Goal: Task Accomplishment & Management: Manage account settings

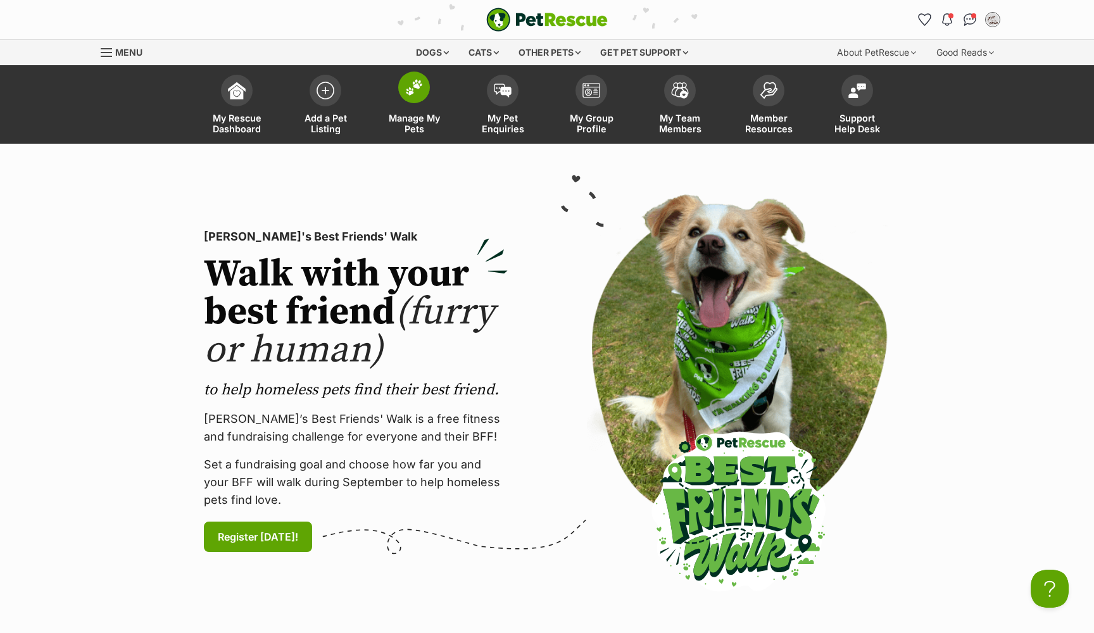
click at [403, 107] on link "Manage My Pets" at bounding box center [414, 105] width 89 height 75
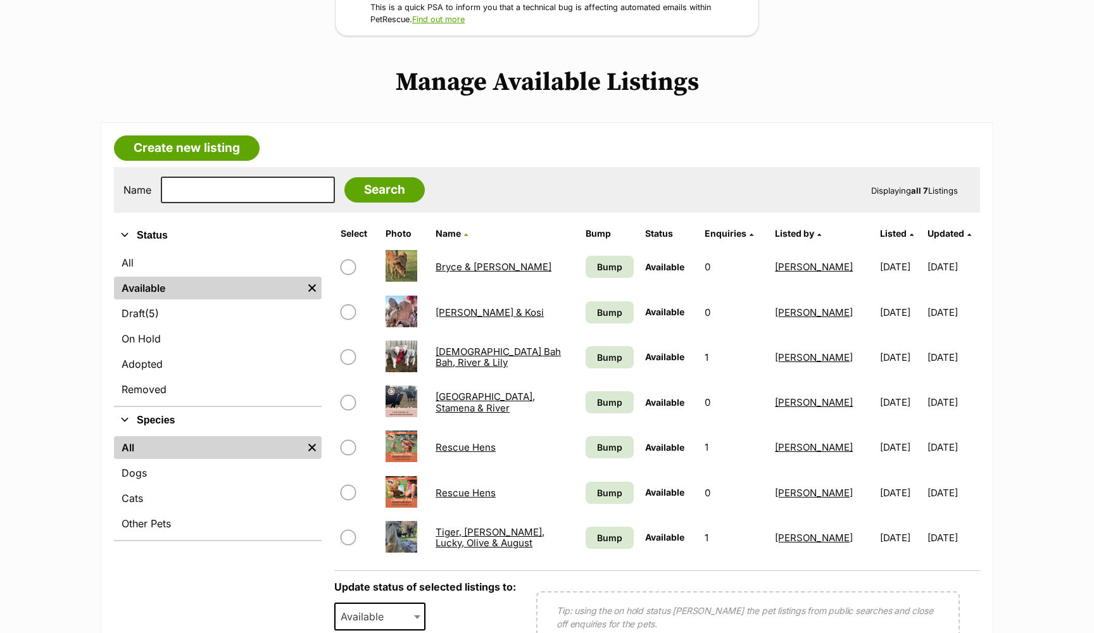
scroll to position [214, 0]
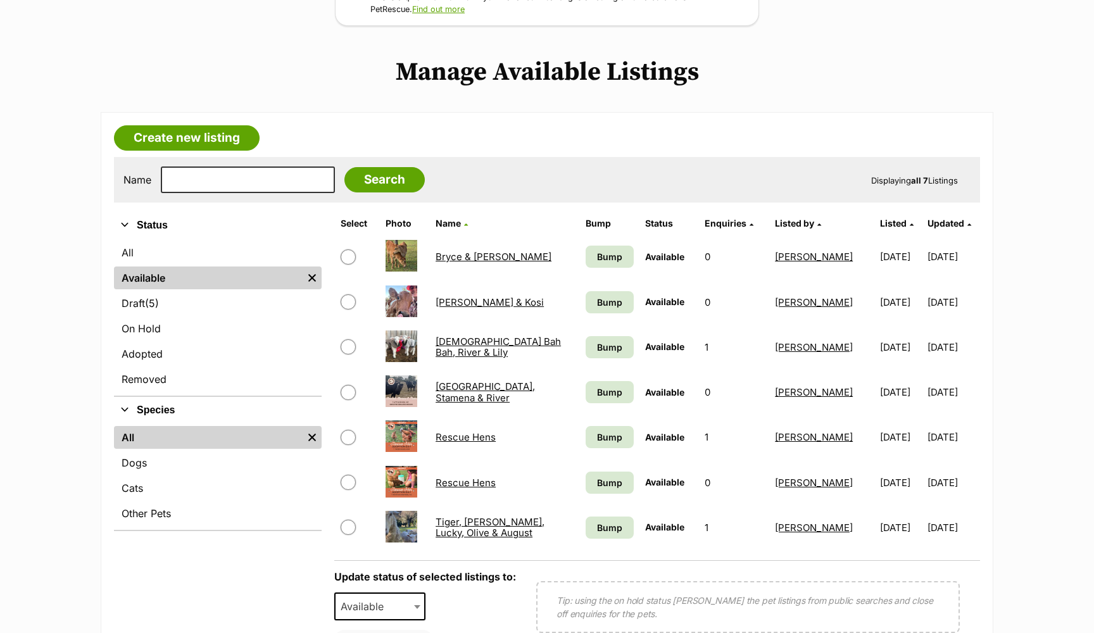
click at [464, 441] on link "Rescue Hens" at bounding box center [466, 437] width 60 height 12
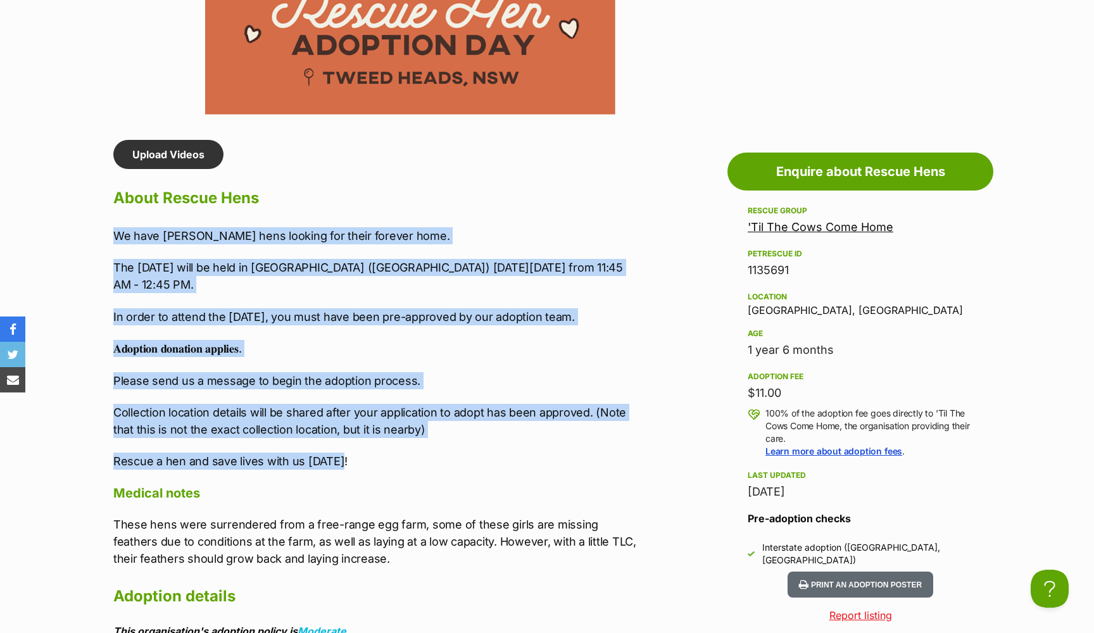
copy div "We have Hyline Brown hens looking for their forever home. The adoption day will…"
drag, startPoint x: 360, startPoint y: 457, endPoint x: 110, endPoint y: 232, distance: 336.3
click at [110, 232] on div "Upload Videos About Rescue Hens We have Hyline Brown hens looking for their for…" at bounding box center [369, 432] width 536 height 584
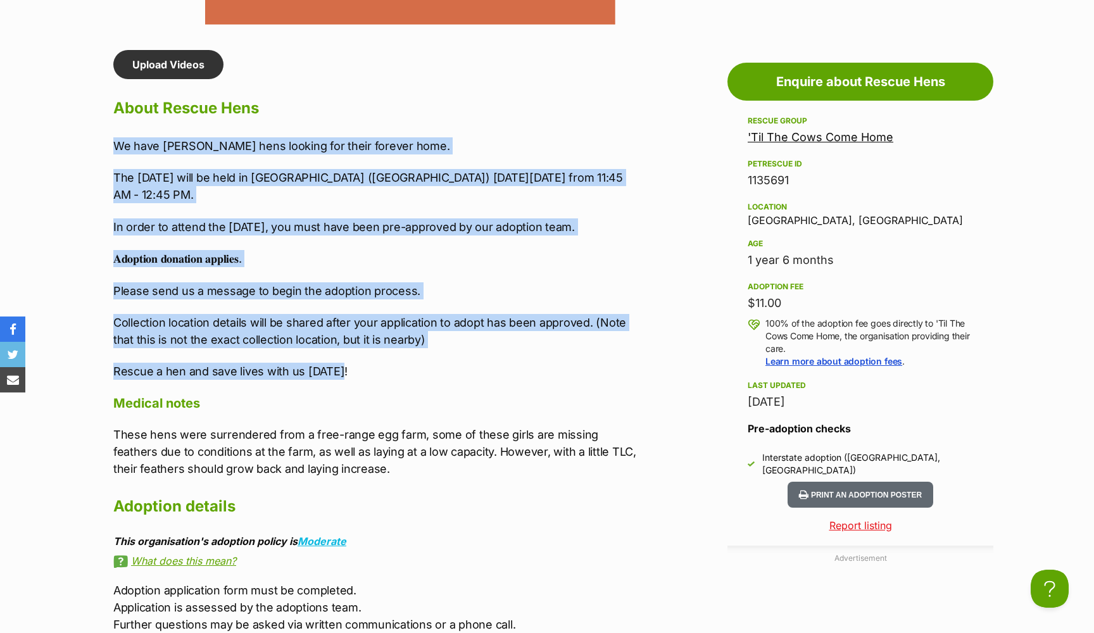
scroll to position [1062, 0]
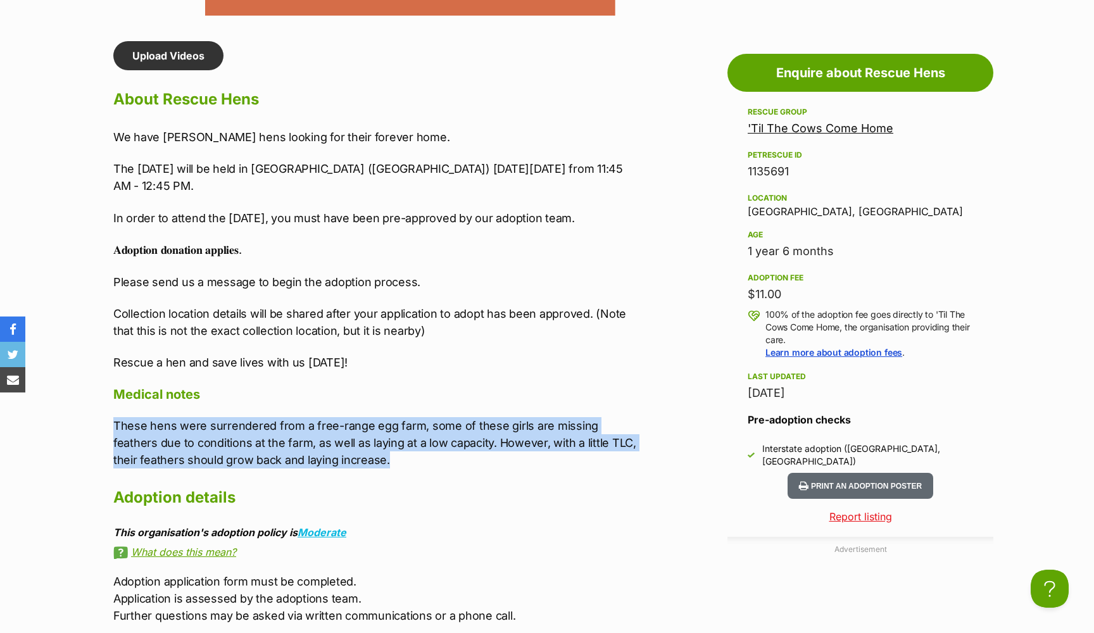
copy p "These hens were surrendered from a free-range egg farm, some of these girls are…"
drag, startPoint x: 367, startPoint y: 466, endPoint x: 104, endPoint y: 424, distance: 266.8
click at [104, 424] on div "Upload Videos About Rescue Hens We have Hyline Brown hens looking for their for…" at bounding box center [369, 333] width 536 height 584
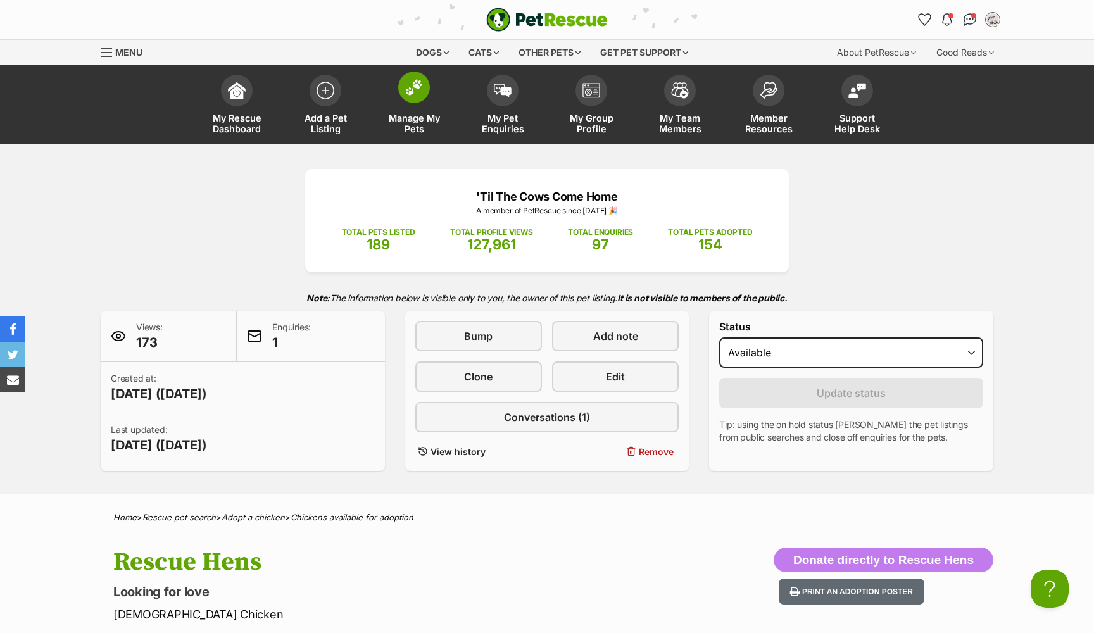
scroll to position [0, 0]
click at [398, 107] on link "Manage My Pets" at bounding box center [414, 105] width 89 height 75
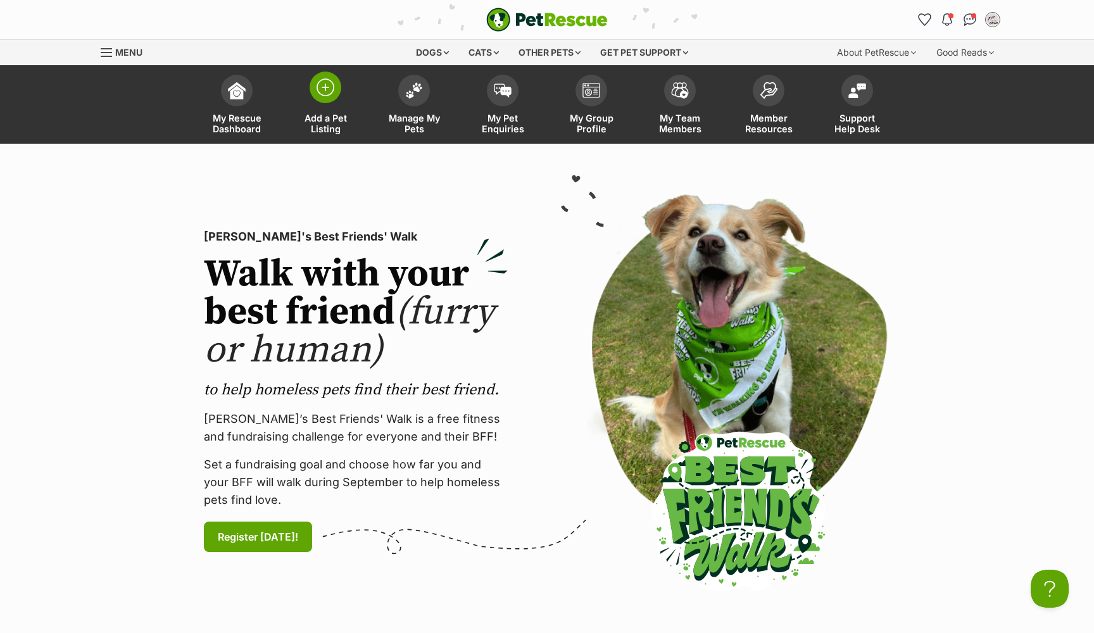
click at [343, 103] on link "Add a Pet Listing" at bounding box center [325, 105] width 89 height 75
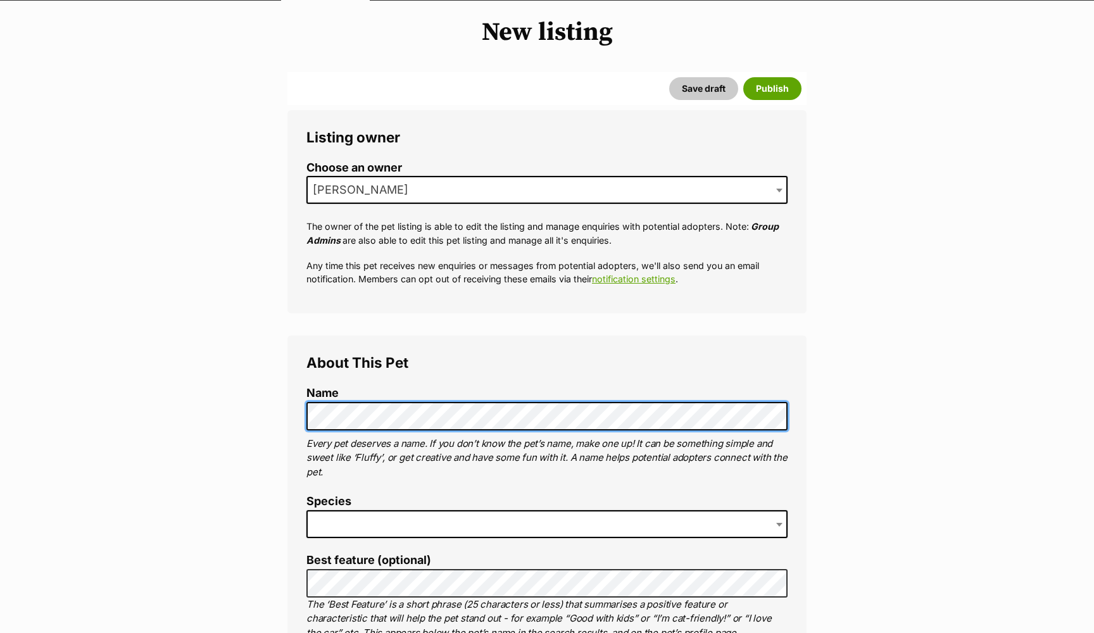
scroll to position [147, 0]
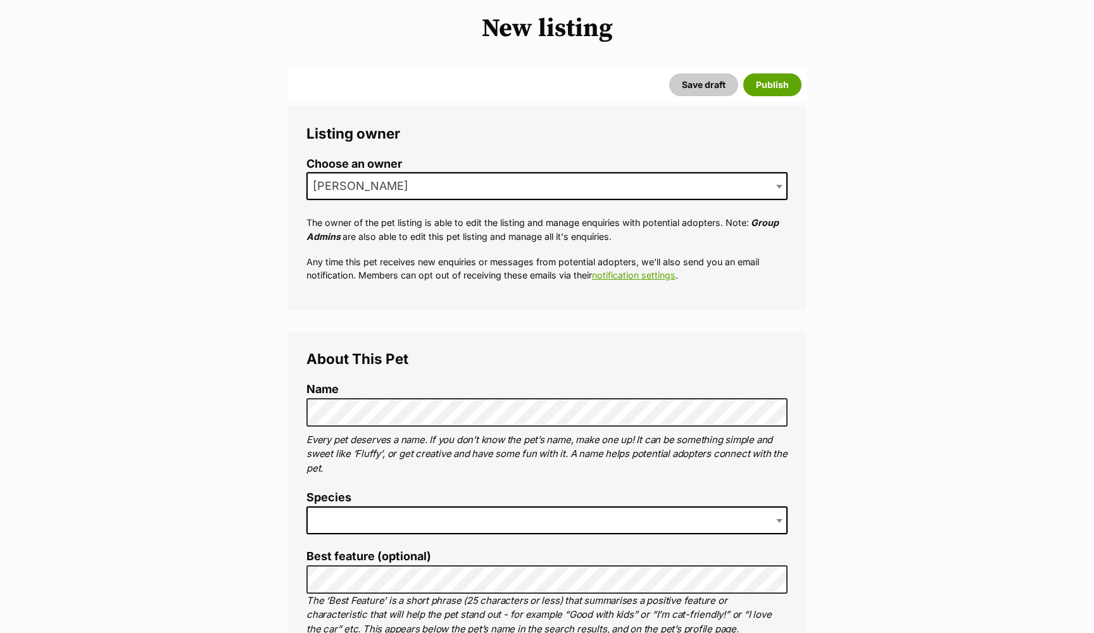
click at [388, 524] on span at bounding box center [546, 521] width 481 height 28
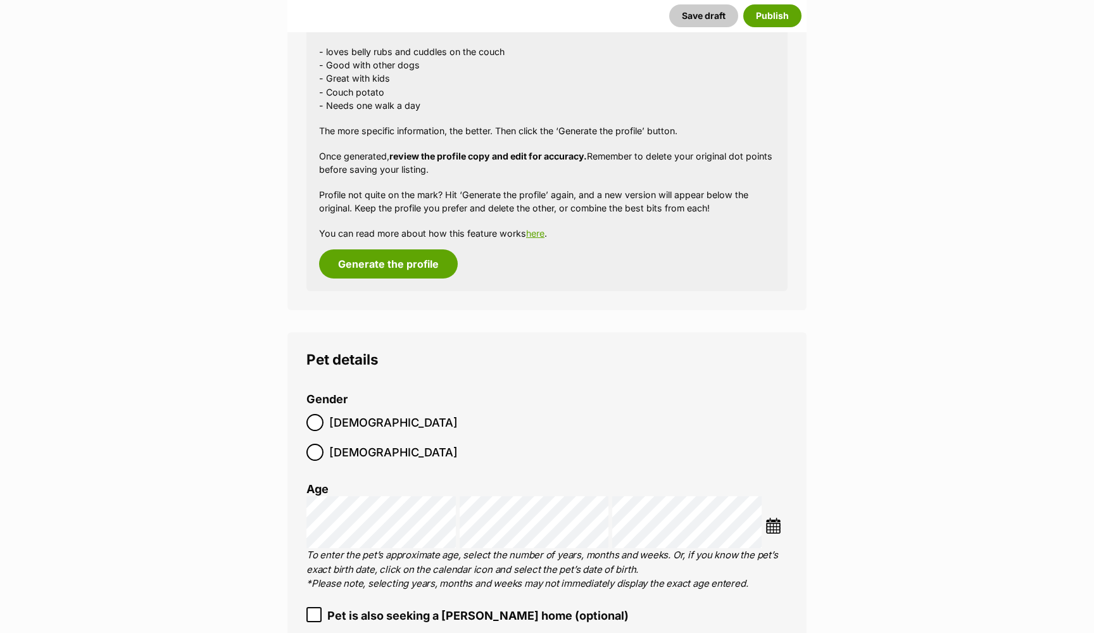
scroll to position [1350, 0]
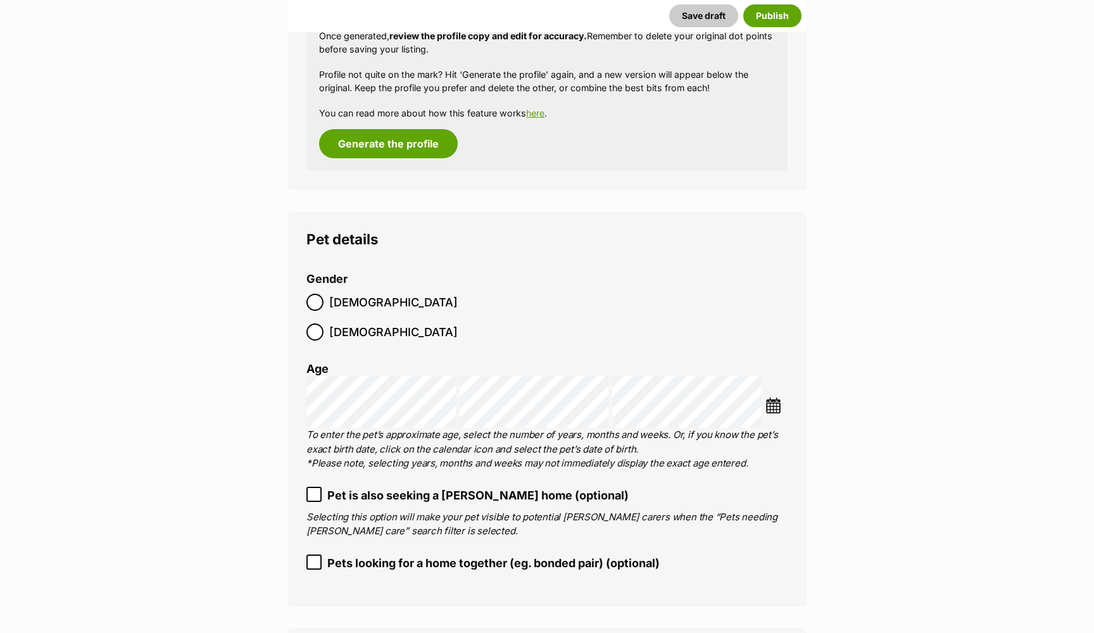
click at [419, 555] on span "Pets looking for a home together (eg. bonded pair) (optional)" at bounding box center [493, 563] width 332 height 17
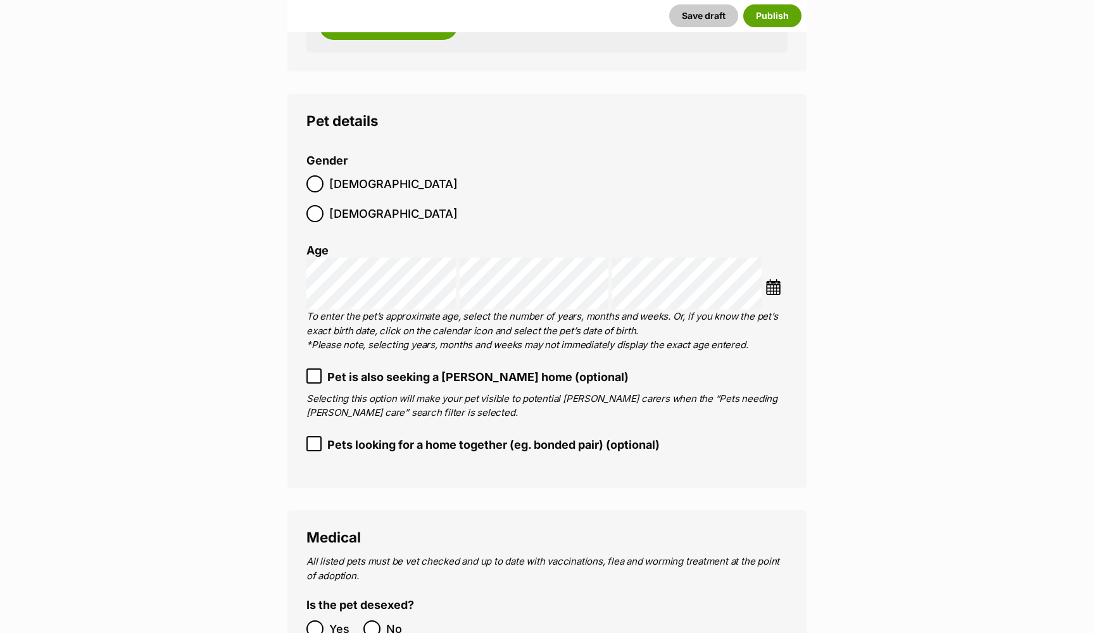
scroll to position [1475, 0]
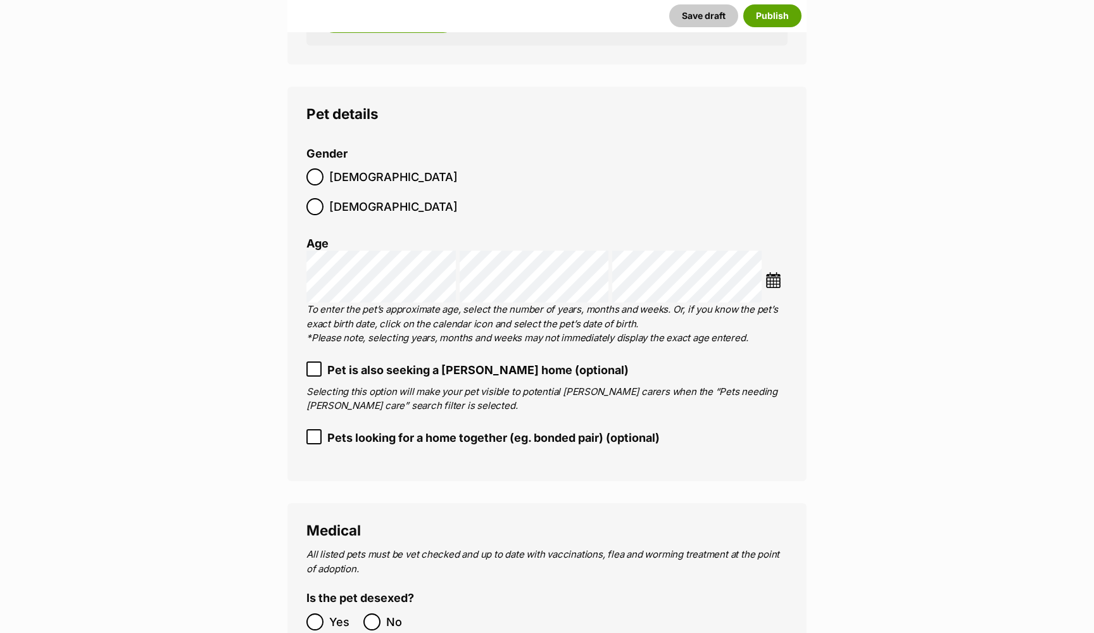
click at [428, 429] on span "Pets looking for a home together (eg. bonded pair) (optional)" at bounding box center [493, 437] width 332 height 17
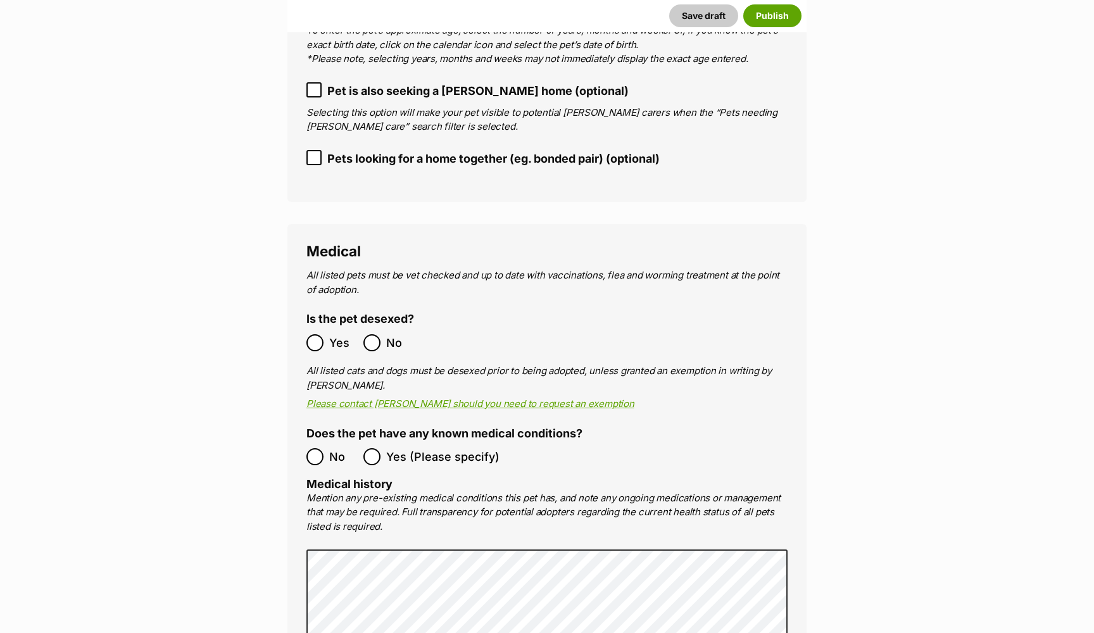
scroll to position [1797, 0]
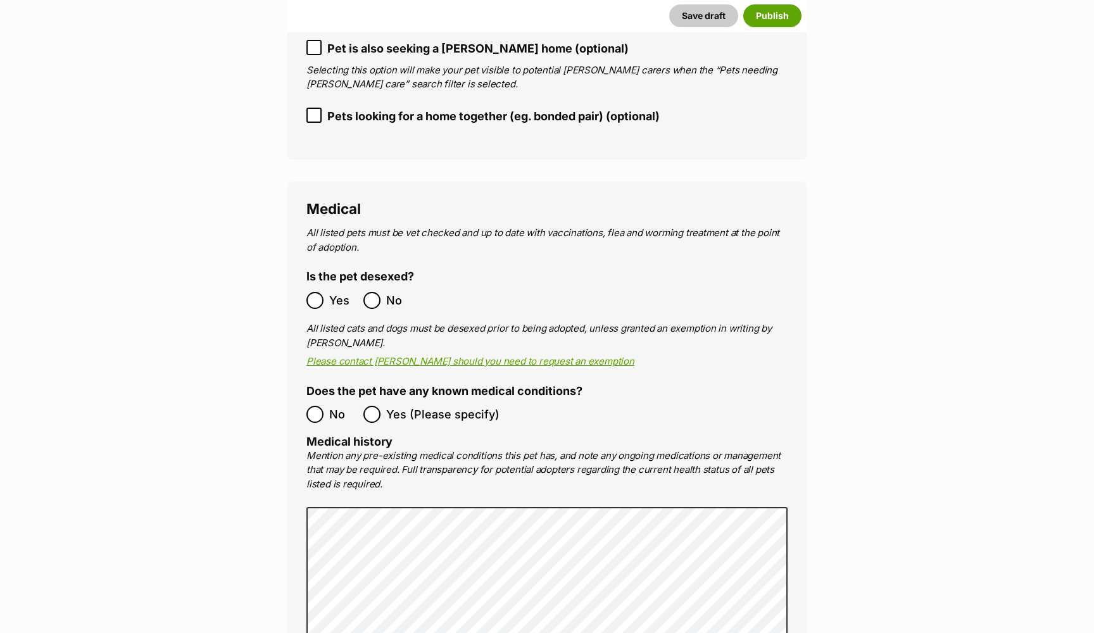
click at [381, 292] on label "No" at bounding box center [388, 300] width 51 height 17
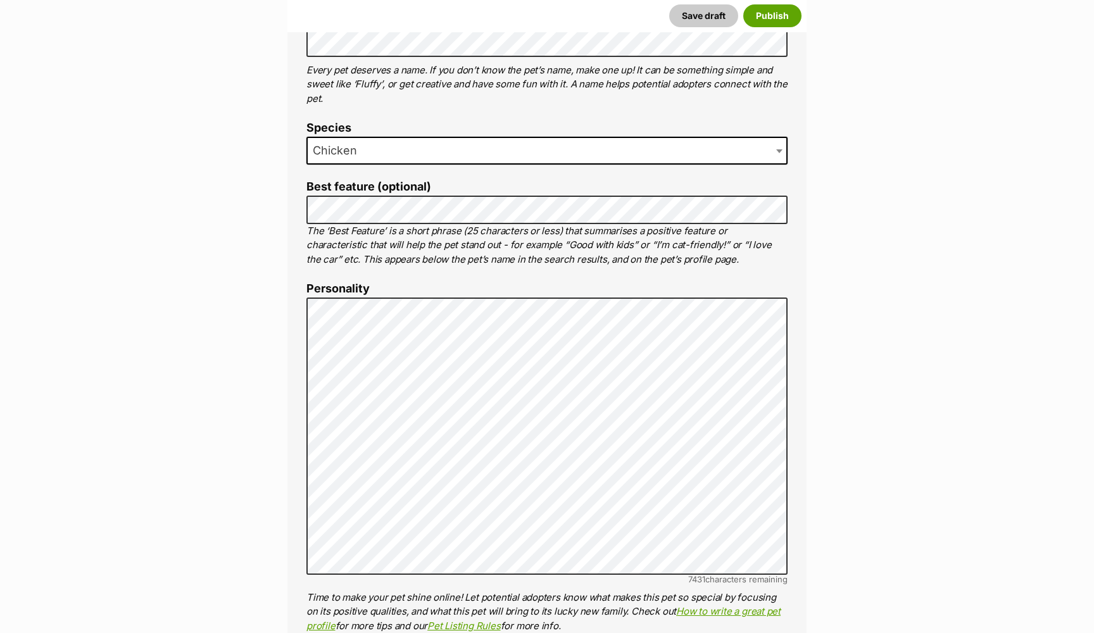
scroll to position [645, 0]
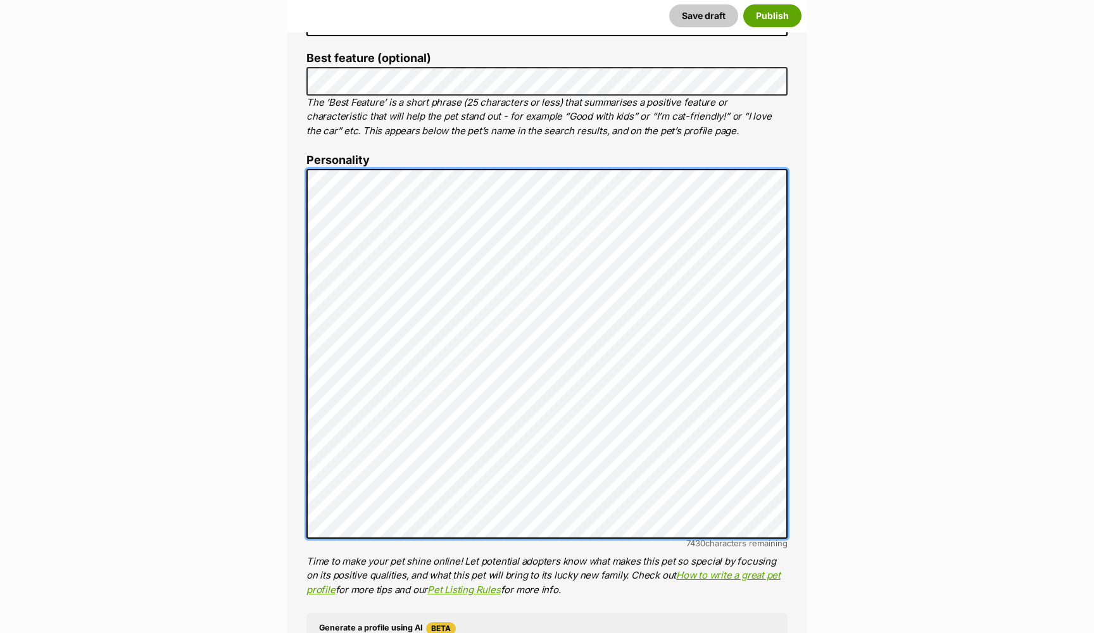
click at [288, 213] on div "About This Pet Name Henlo there, it looks like you might be using the pet name …" at bounding box center [546, 410] width 519 height 1154
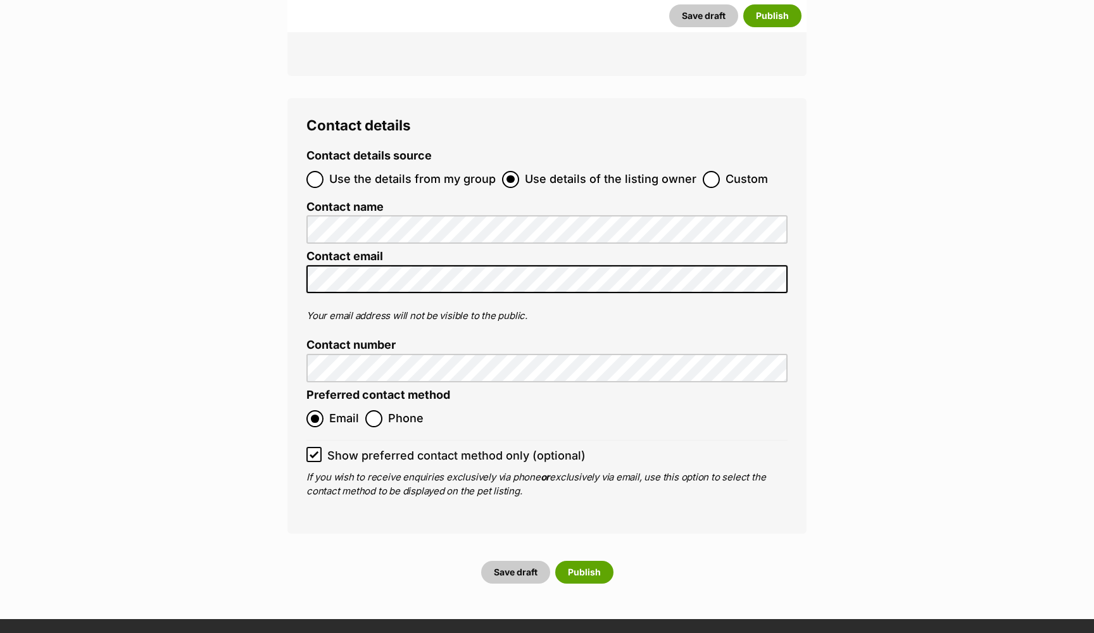
scroll to position [4014, 0]
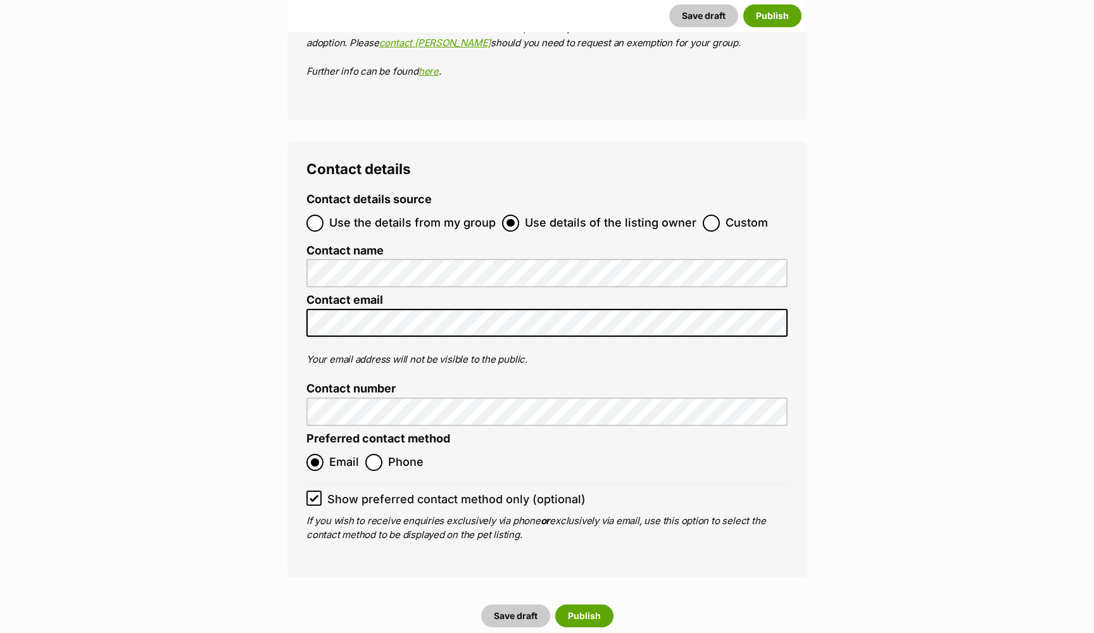
click at [713, 215] on input "Custom" at bounding box center [711, 223] width 17 height 17
radio input "true"
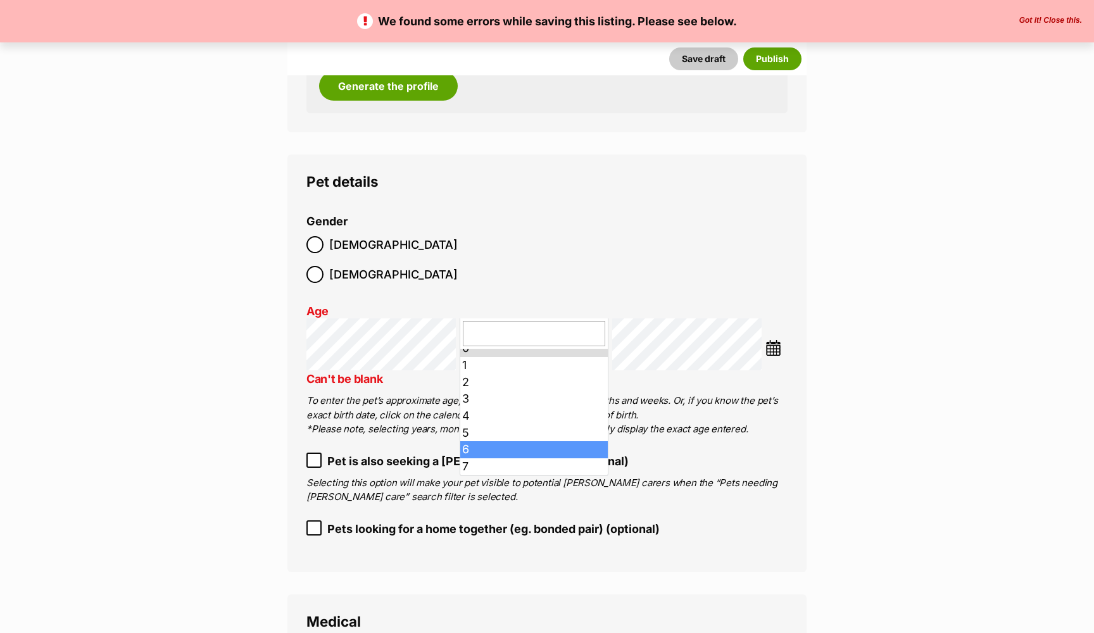
scroll to position [18, 0]
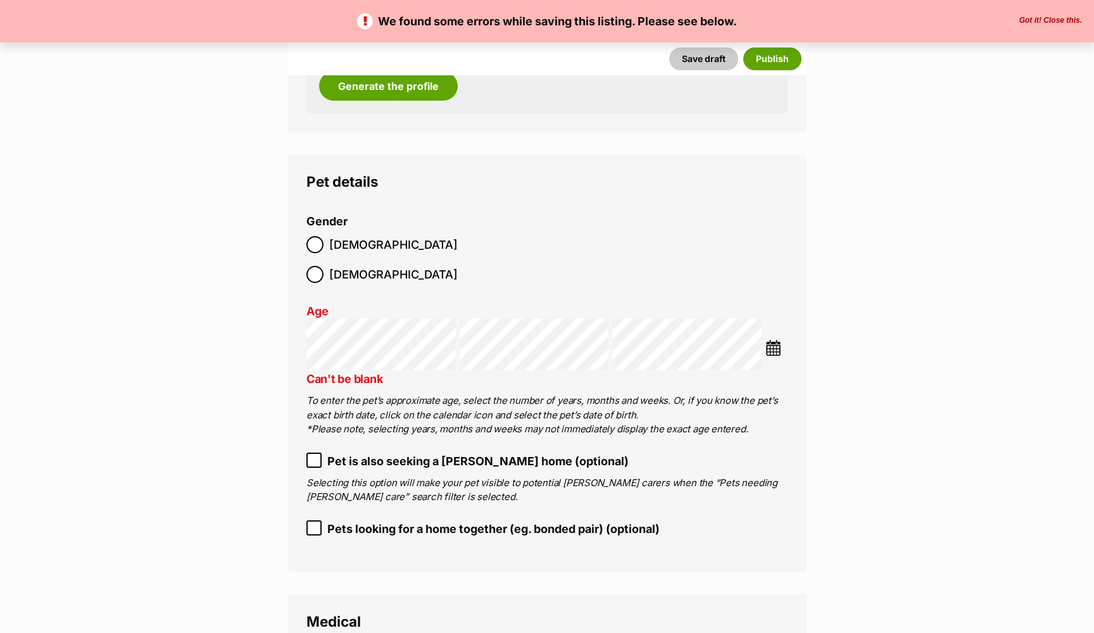
click at [417, 394] on p "To enter the pet’s approximate age, select the number of years, months and week…" at bounding box center [546, 415] width 481 height 43
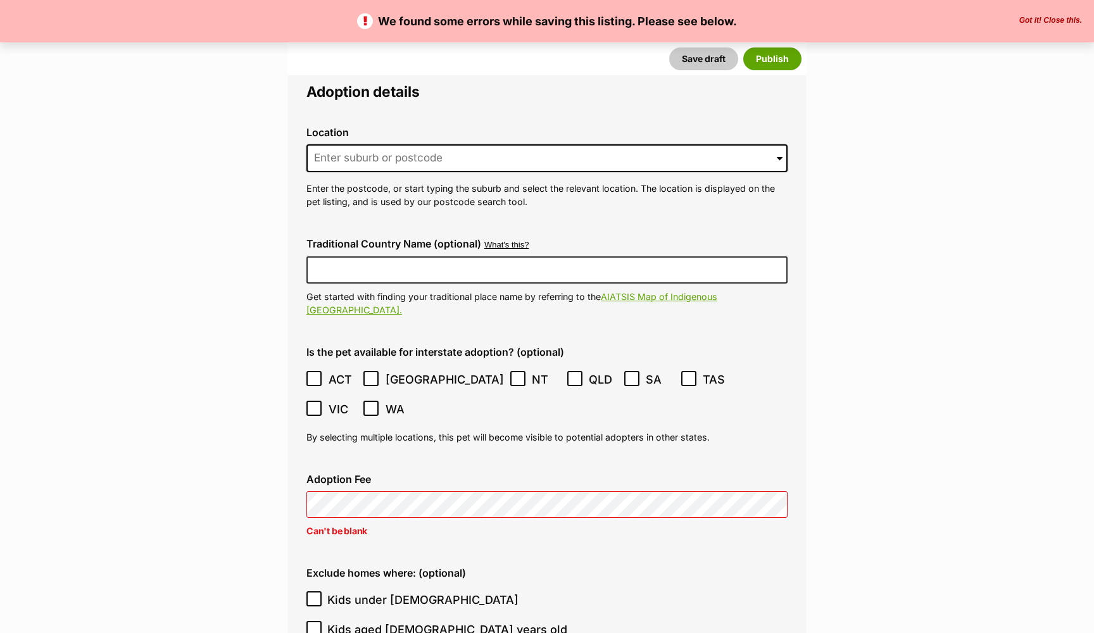
scroll to position [2821, 0]
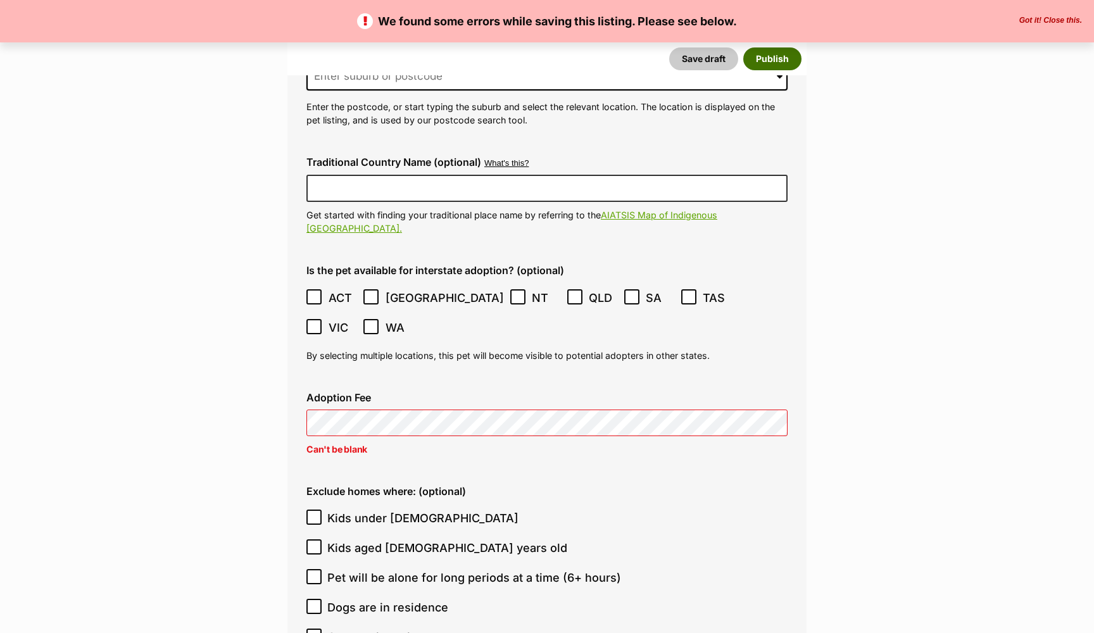
click at [769, 52] on button "Publish" at bounding box center [772, 58] width 58 height 23
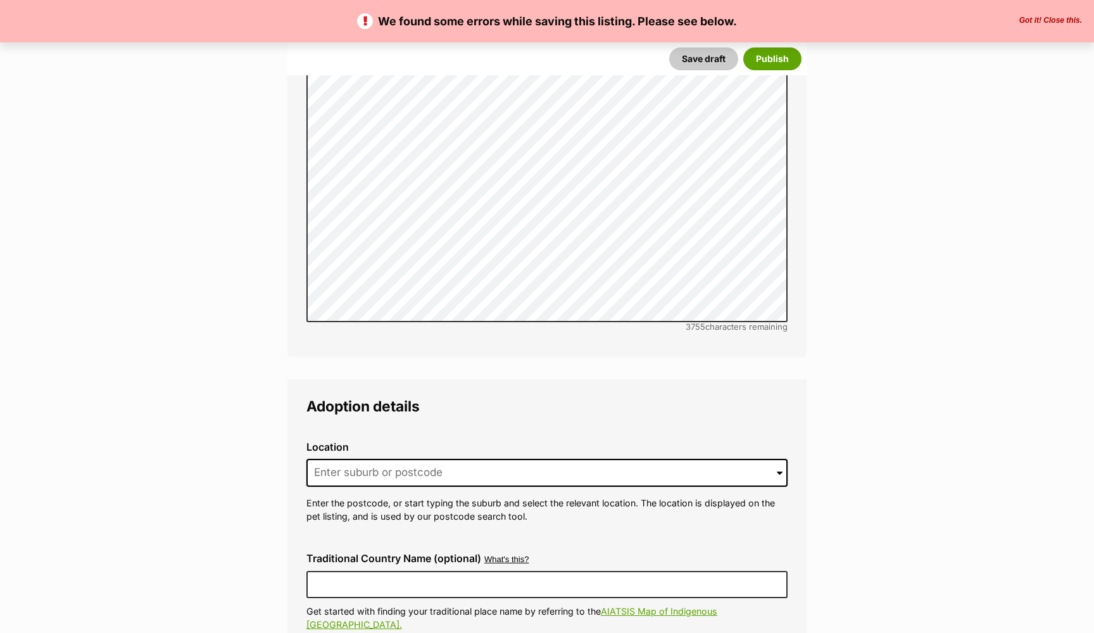
scroll to position [2576, 0]
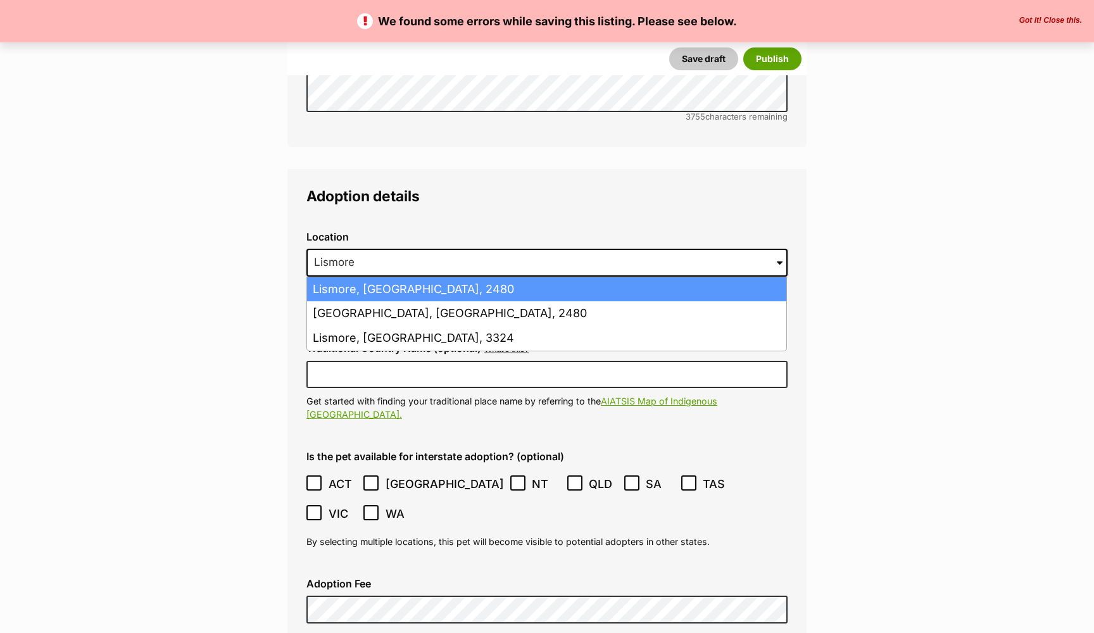
click at [465, 277] on li "Lismore, [GEOGRAPHIC_DATA], 2480" at bounding box center [546, 289] width 479 height 25
type input "Lismore, New South Wales, 2480"
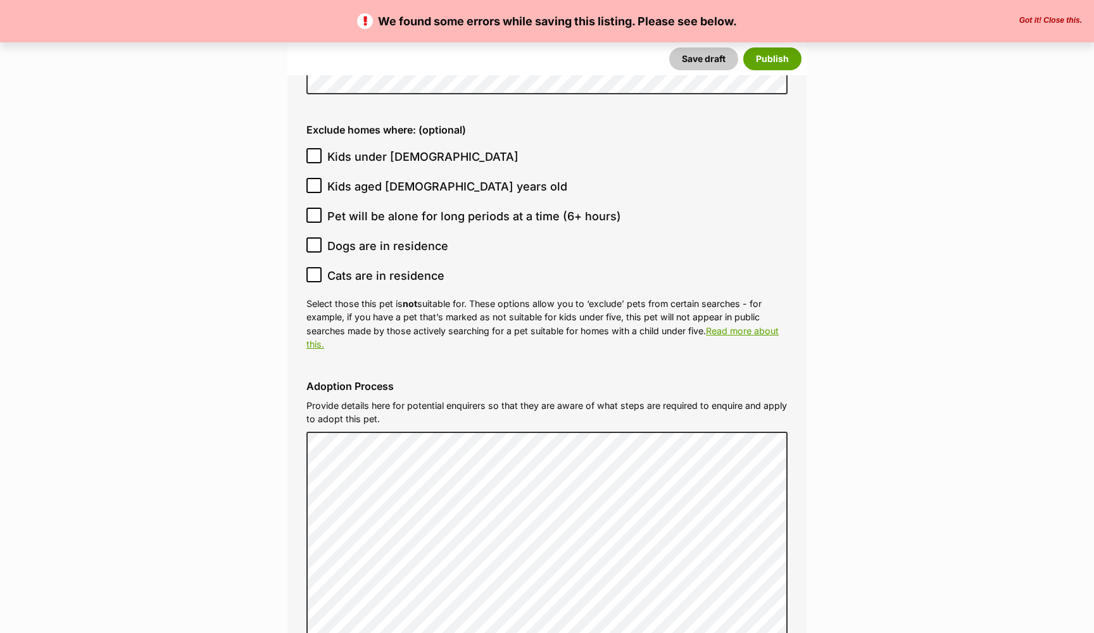
scroll to position [3214, 0]
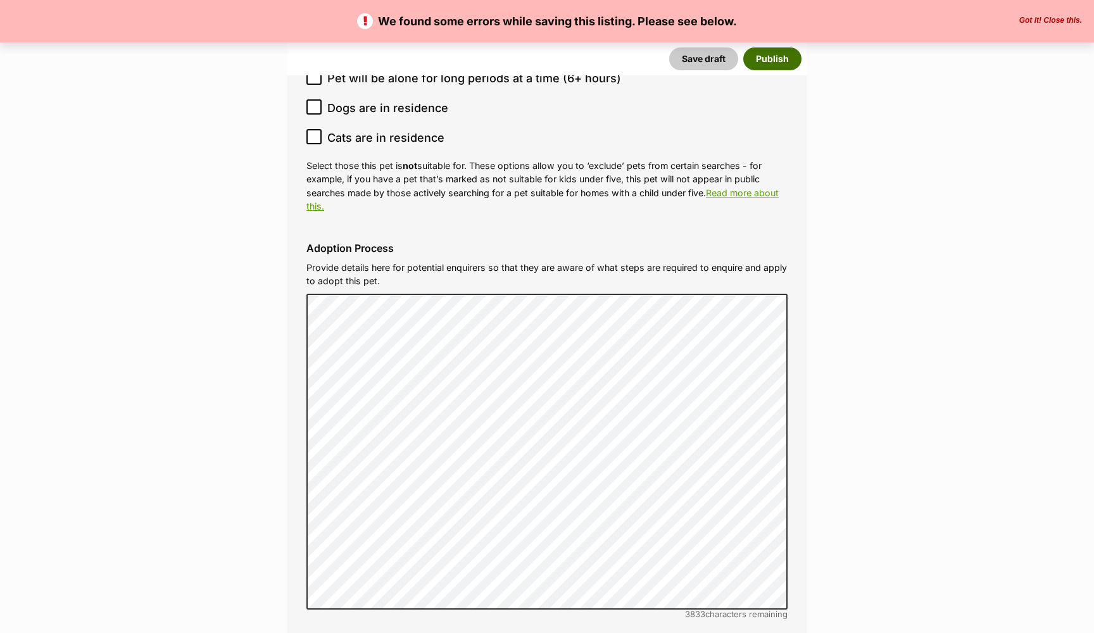
click at [781, 64] on button "Publish" at bounding box center [772, 58] width 58 height 23
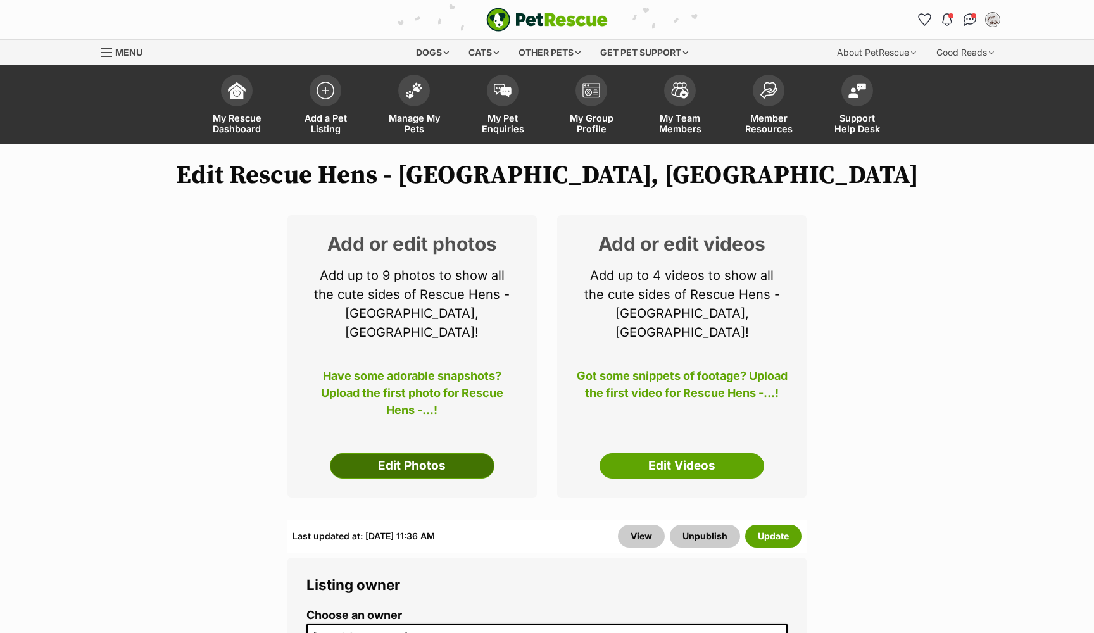
click at [408, 453] on link "Edit Photos" at bounding box center [412, 465] width 165 height 25
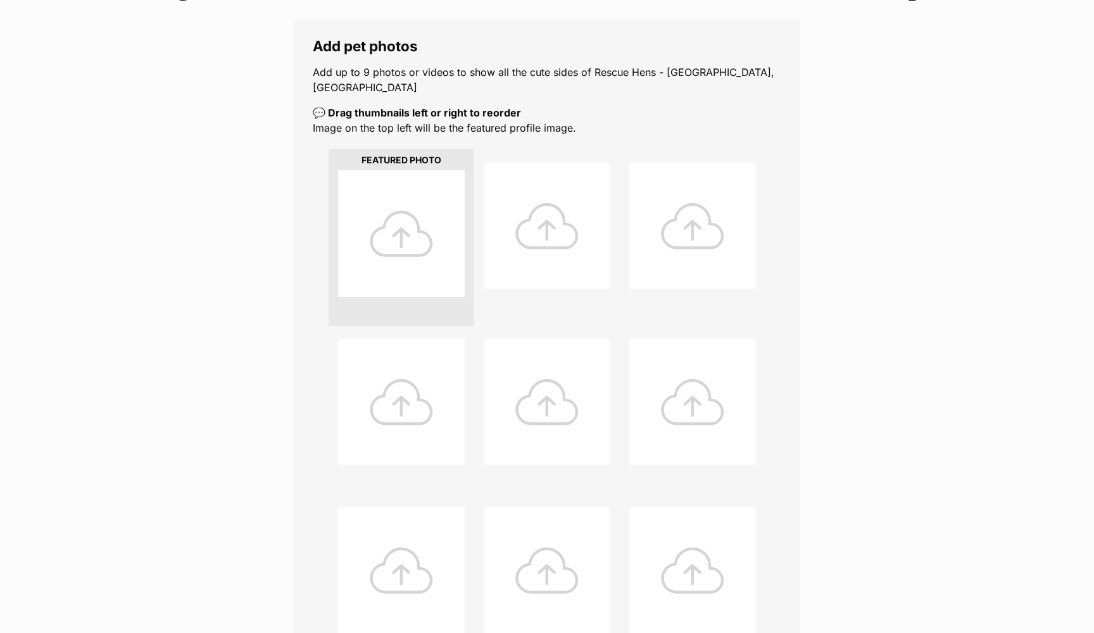
scroll to position [271, 0]
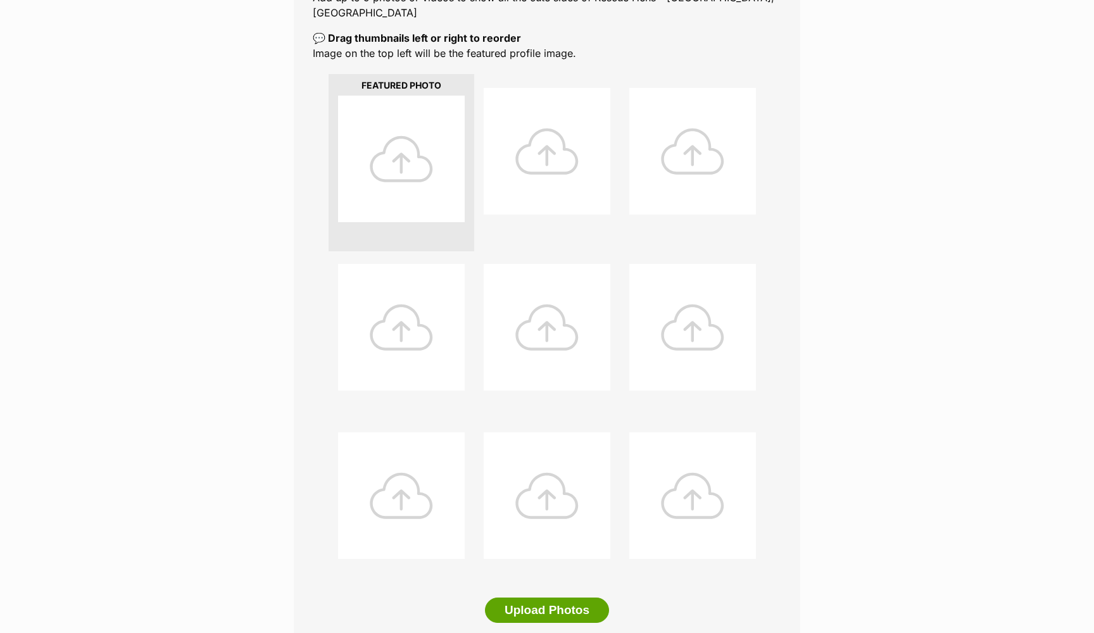
click at [545, 580] on div "Add pet photos Add up to 9 photos or videos to show all the cute sides of Rescu…" at bounding box center [547, 307] width 507 height 726
click at [545, 598] on button "Upload Photos" at bounding box center [547, 610] width 124 height 25
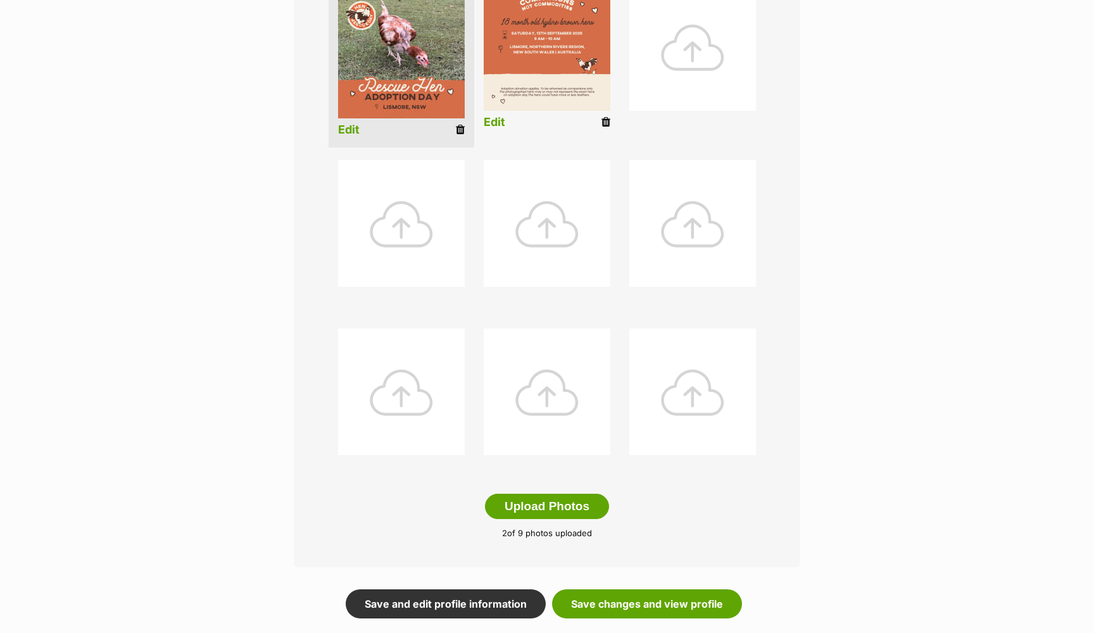
scroll to position [628, 0]
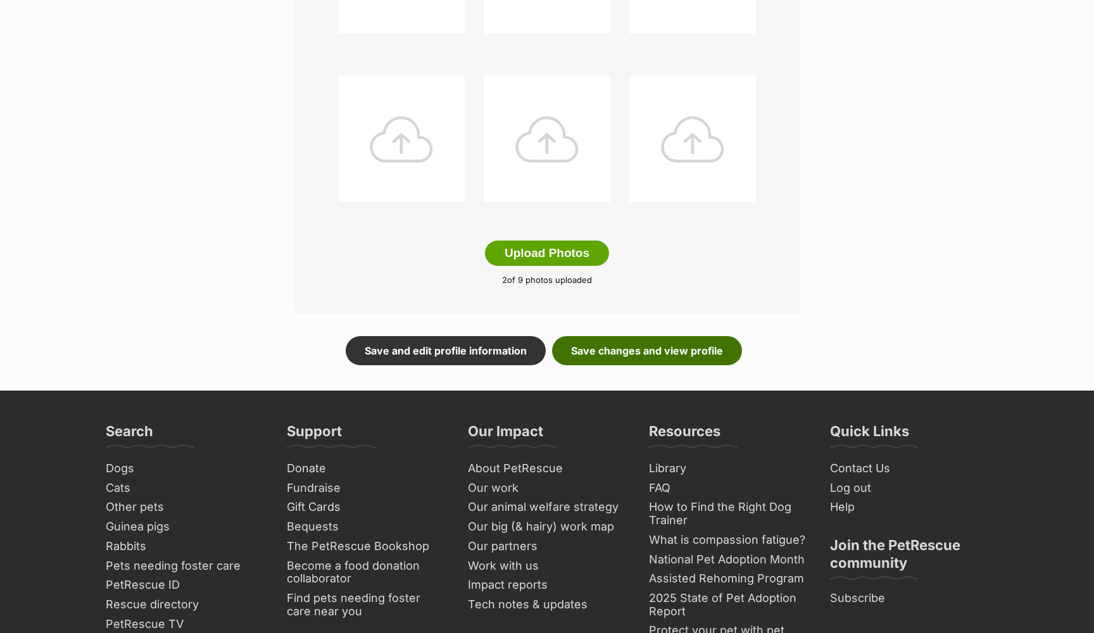
click at [643, 337] on link "Save changes and view profile" at bounding box center [647, 350] width 190 height 29
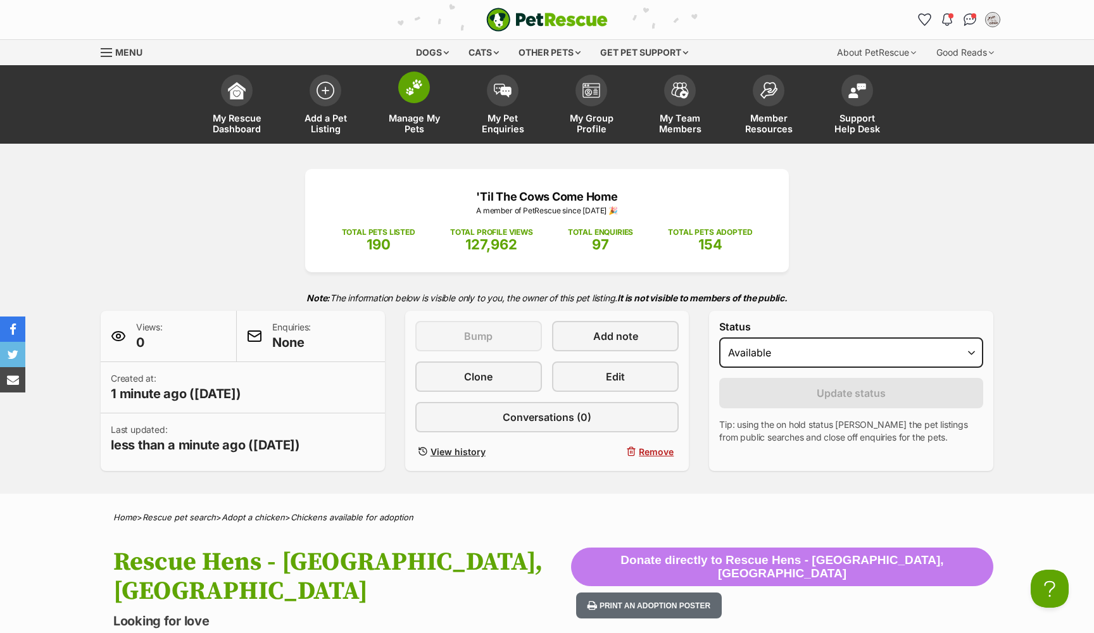
click at [407, 94] on img at bounding box center [414, 87] width 18 height 16
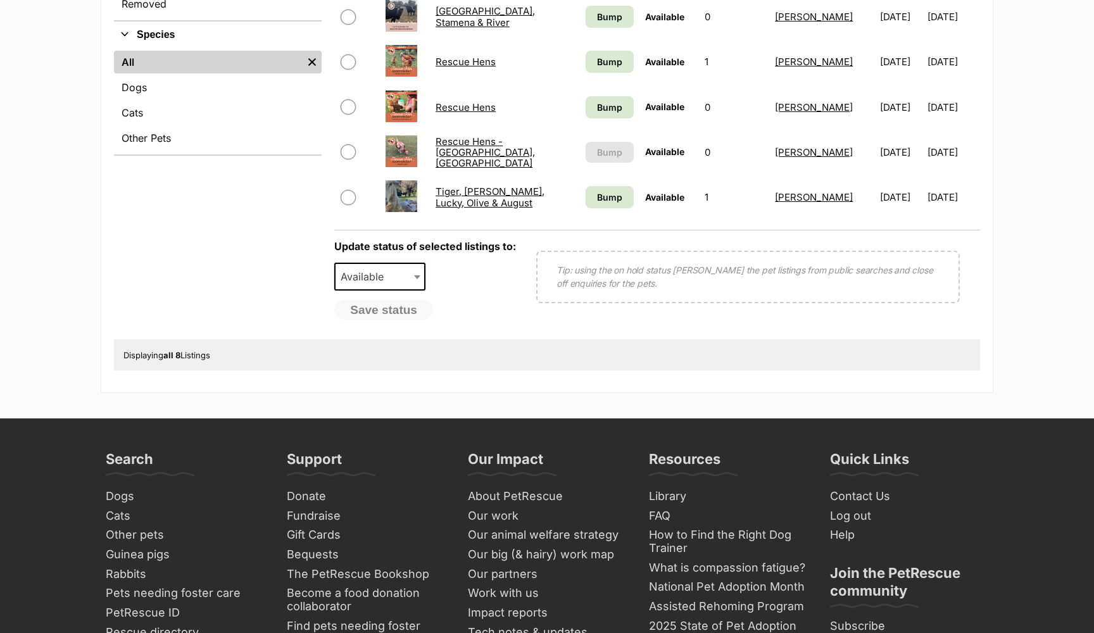
scroll to position [371, 0]
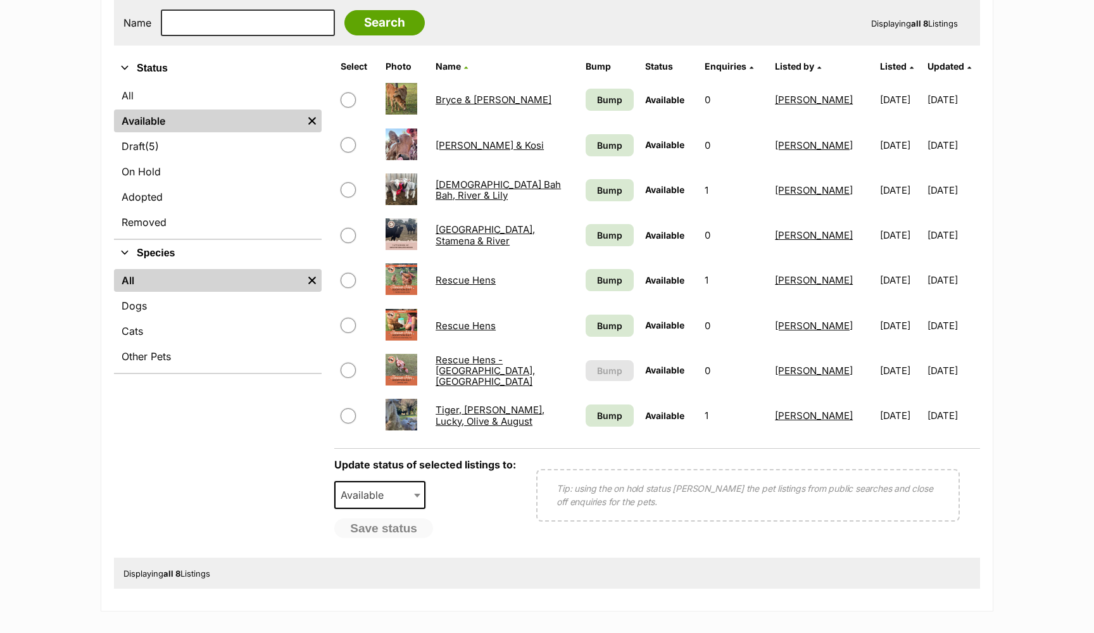
click at [362, 322] on span at bounding box center [357, 325] width 33 height 15
click at [351, 324] on input "checkbox" at bounding box center [348, 325] width 15 height 15
checkbox input "true"
click at [343, 274] on input "checkbox" at bounding box center [348, 280] width 15 height 15
checkbox input "true"
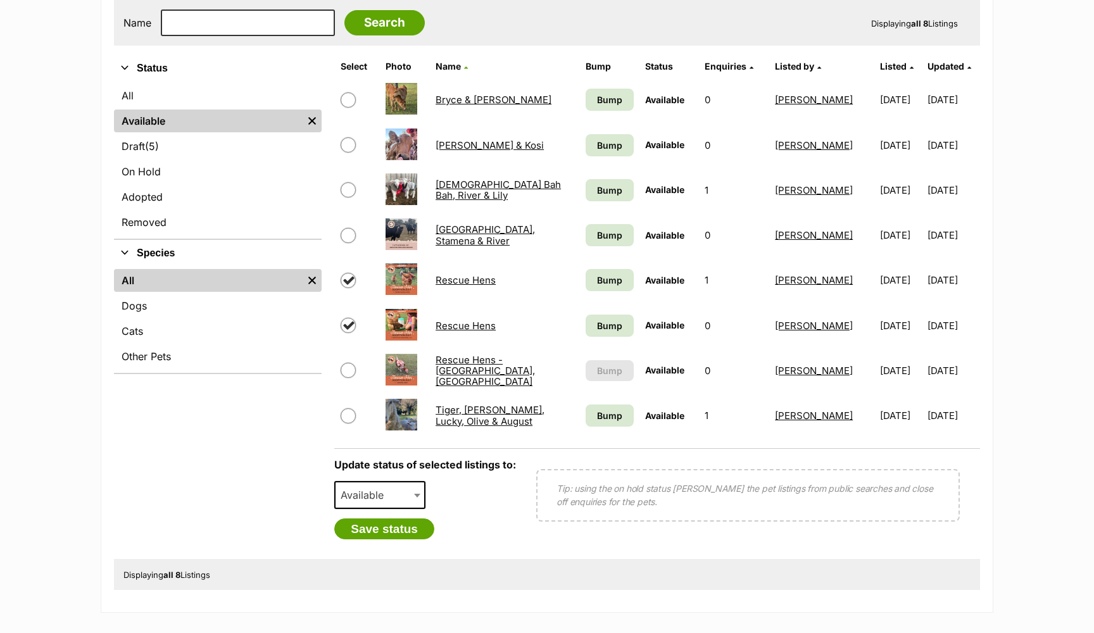
click at [362, 494] on span "Available" at bounding box center [366, 495] width 61 height 18
select select "rehomed"
click at [404, 527] on button "Save status" at bounding box center [384, 530] width 100 height 22
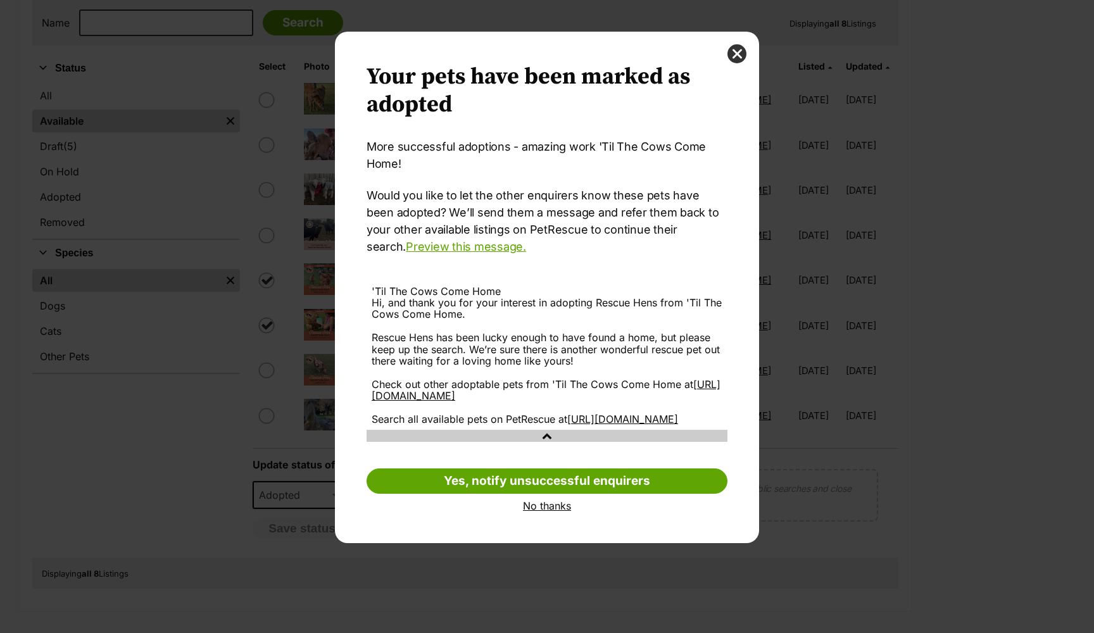
scroll to position [0, 0]
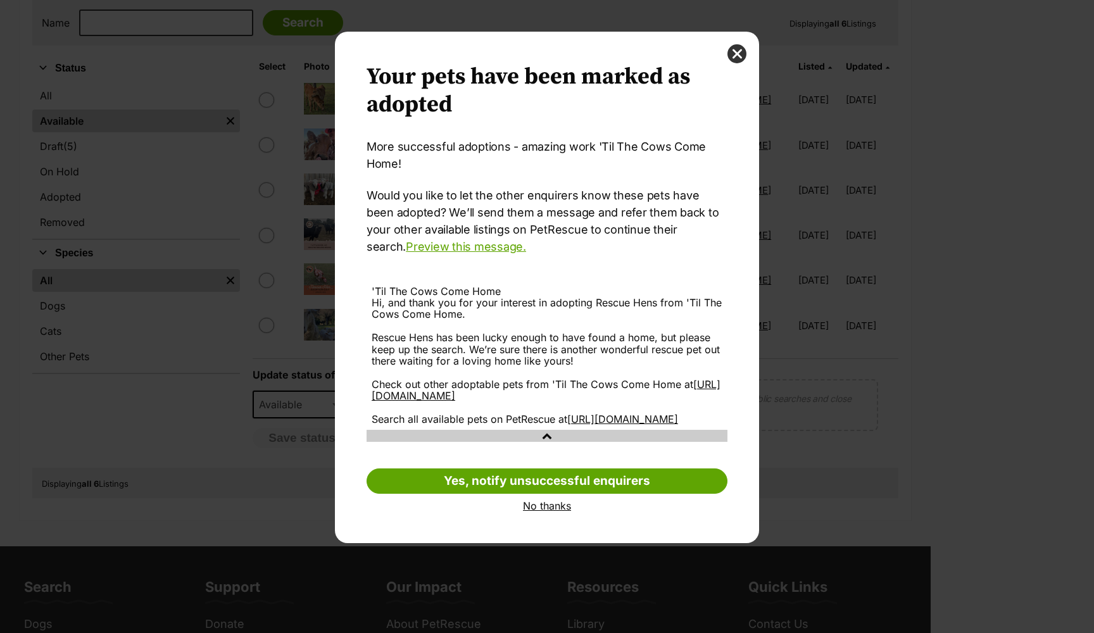
click at [542, 512] on link "No thanks" at bounding box center [547, 505] width 361 height 11
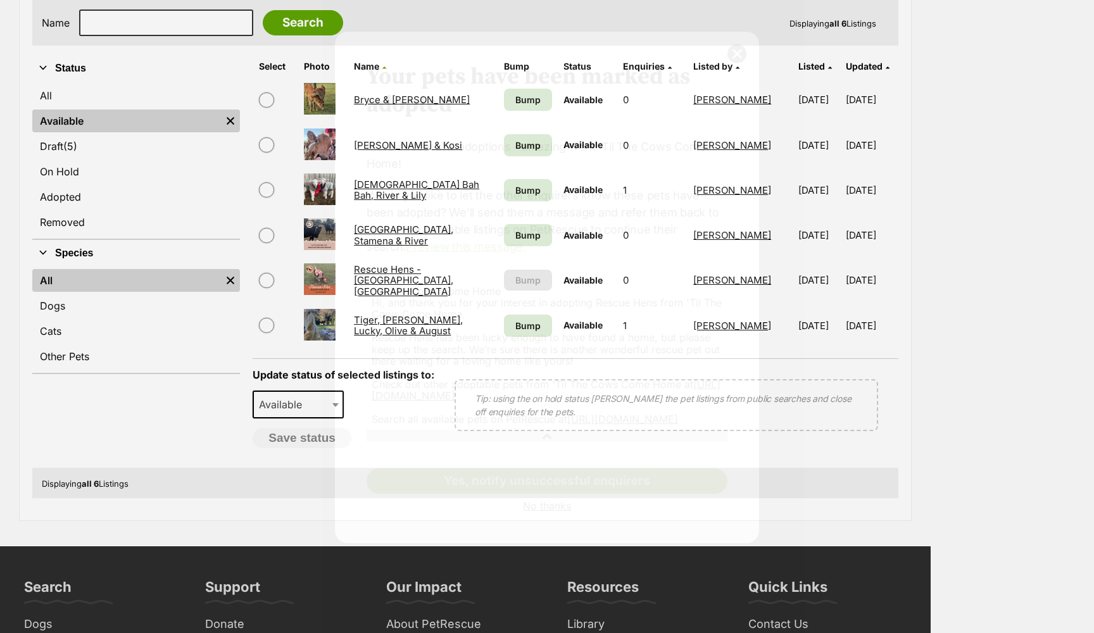
scroll to position [371, 0]
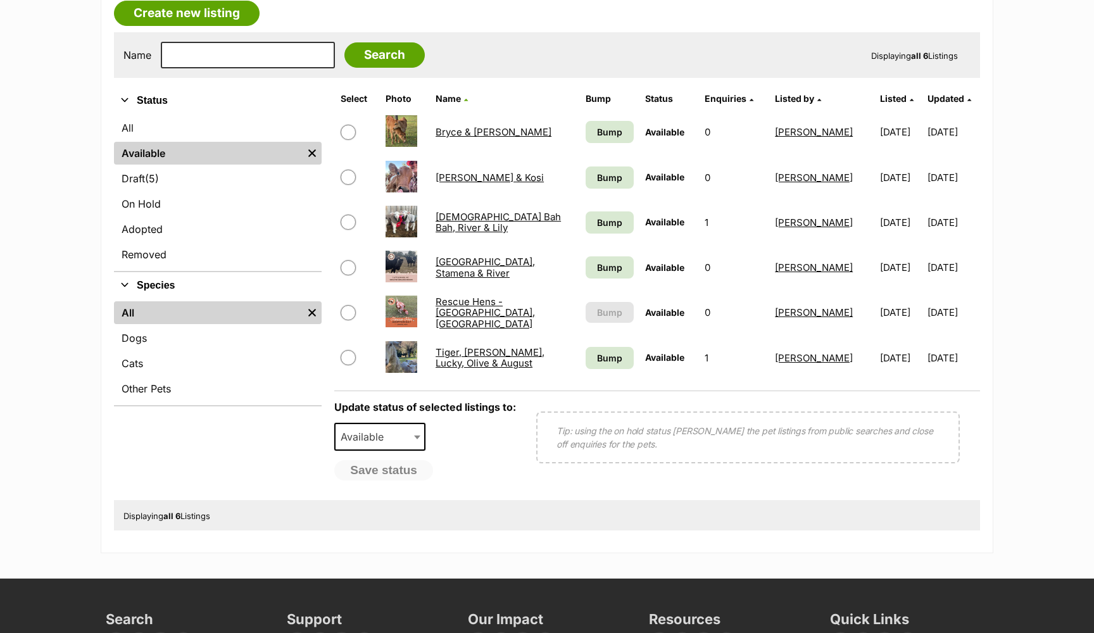
scroll to position [417, 0]
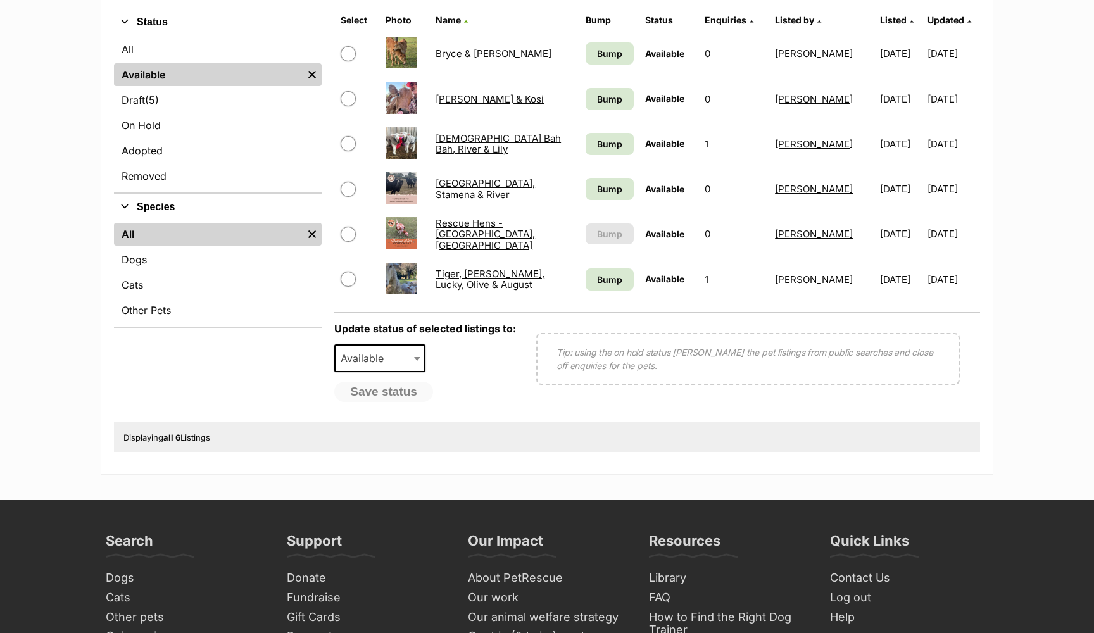
click at [475, 236] on link "Rescue Hens - [GEOGRAPHIC_DATA], [GEOGRAPHIC_DATA]" at bounding box center [485, 234] width 99 height 34
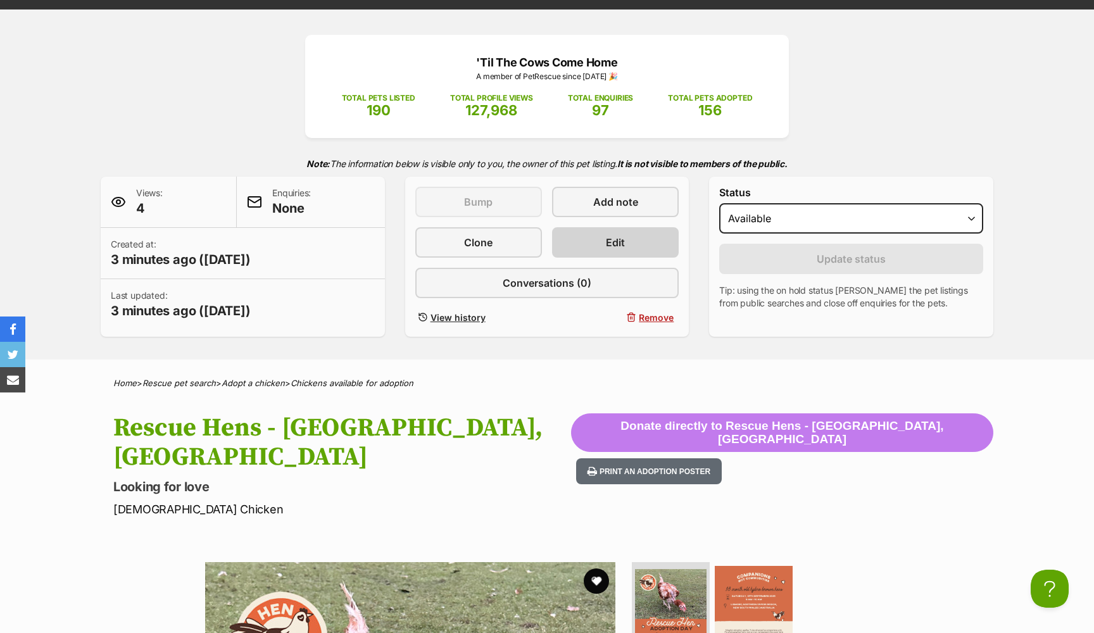
click at [633, 229] on link "Edit" at bounding box center [615, 242] width 127 height 30
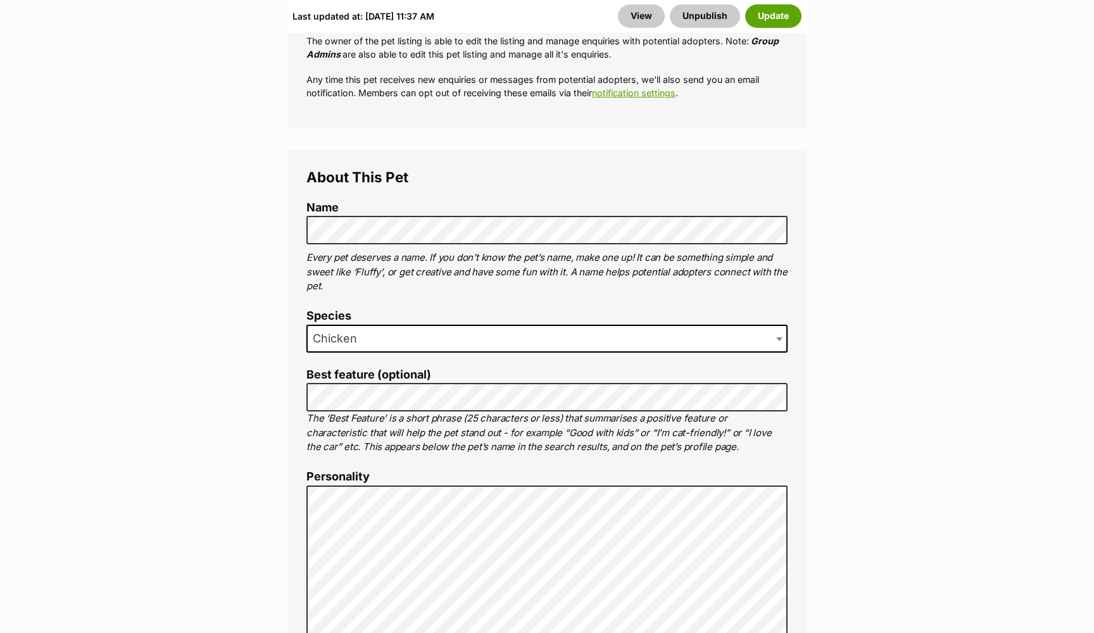
scroll to position [714, 0]
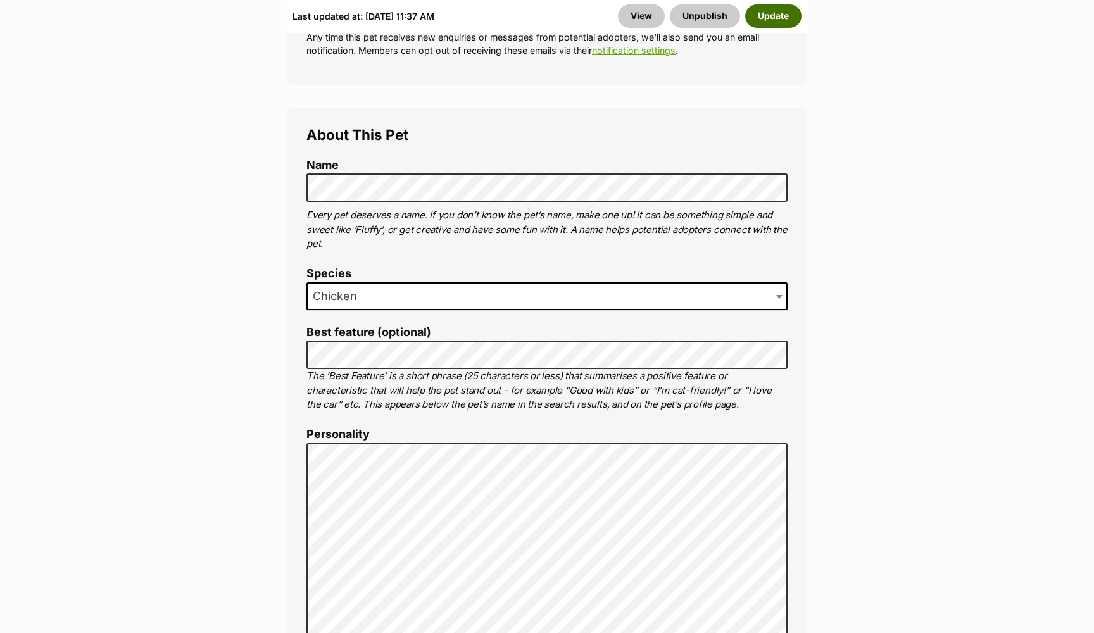
click at [757, 20] on button "Update" at bounding box center [773, 15] width 56 height 23
